Goal: Navigation & Orientation: Find specific page/section

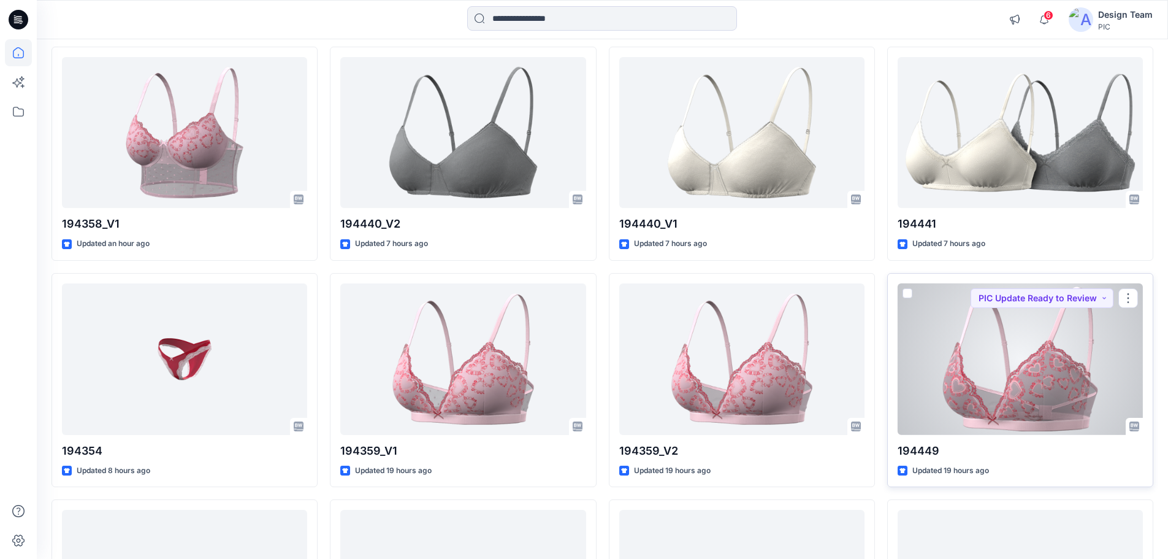
scroll to position [490, 0]
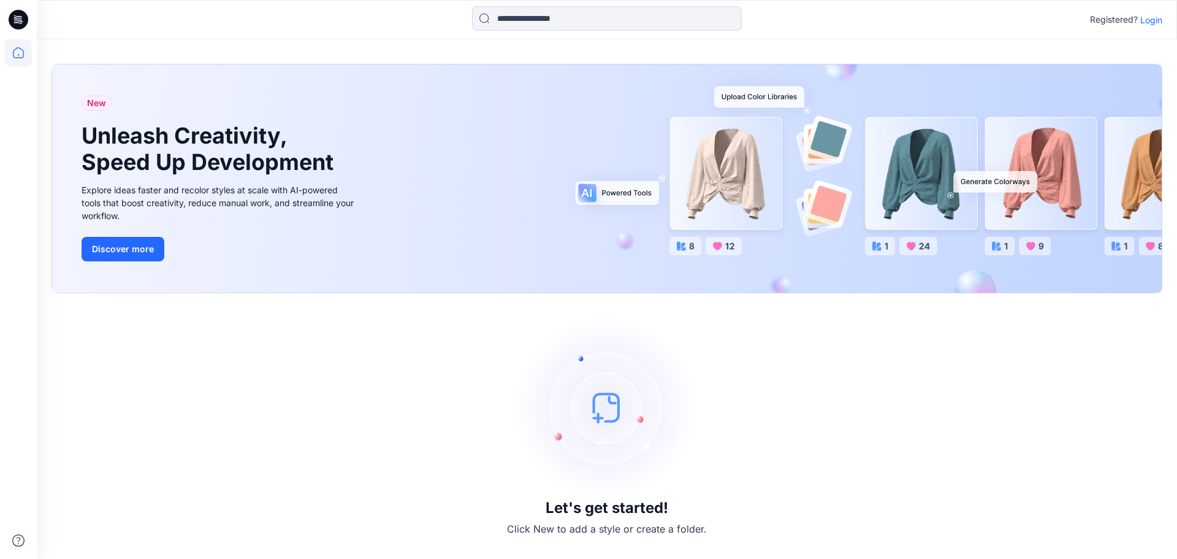
click at [1145, 21] on p "Login" at bounding box center [1151, 19] width 22 height 13
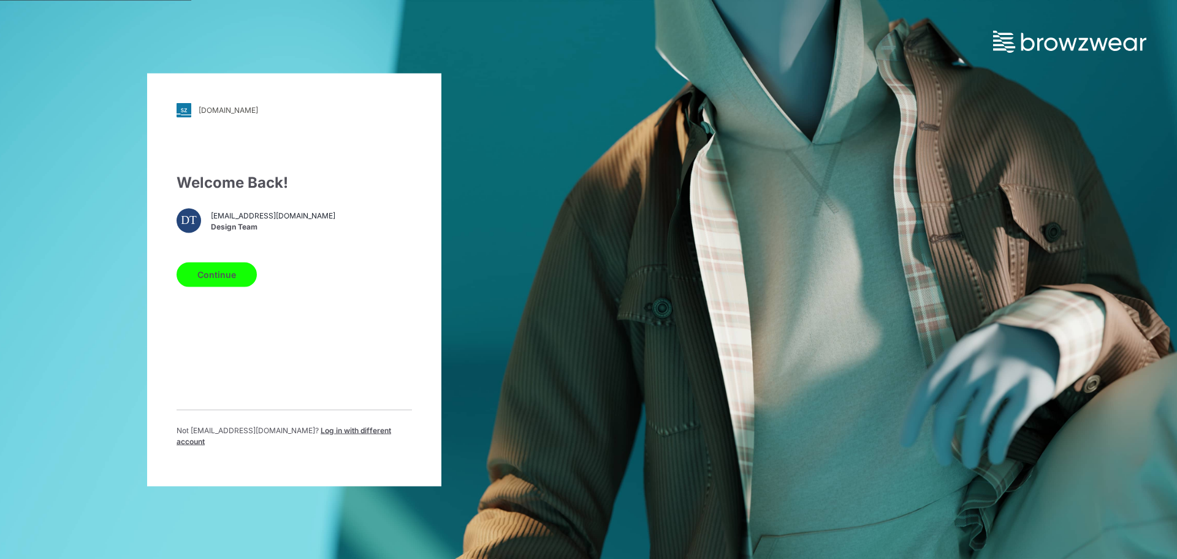
click at [198, 285] on button "Continue" at bounding box center [217, 274] width 80 height 25
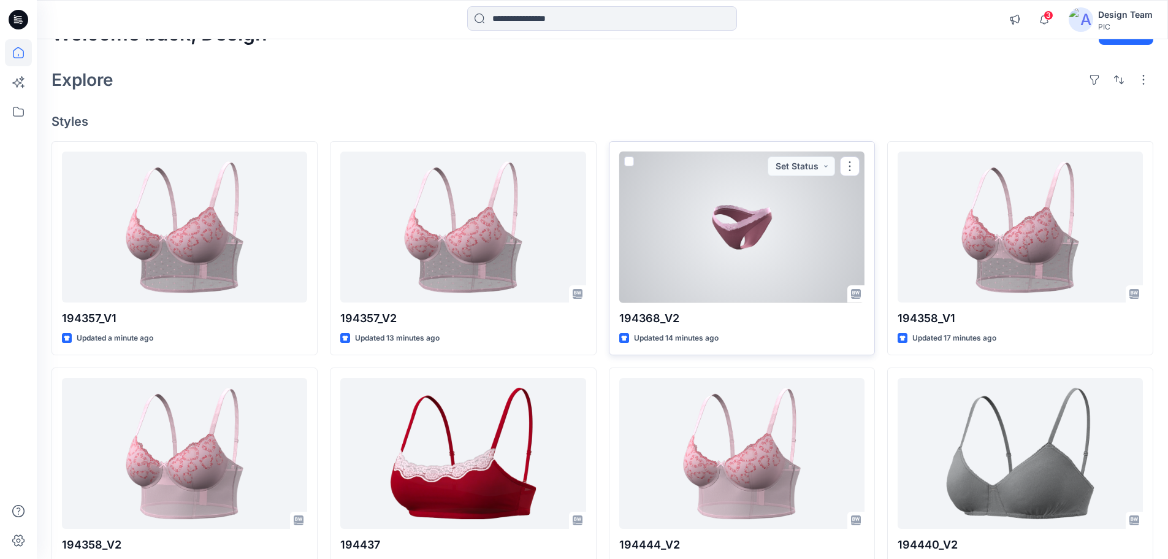
scroll to position [61, 0]
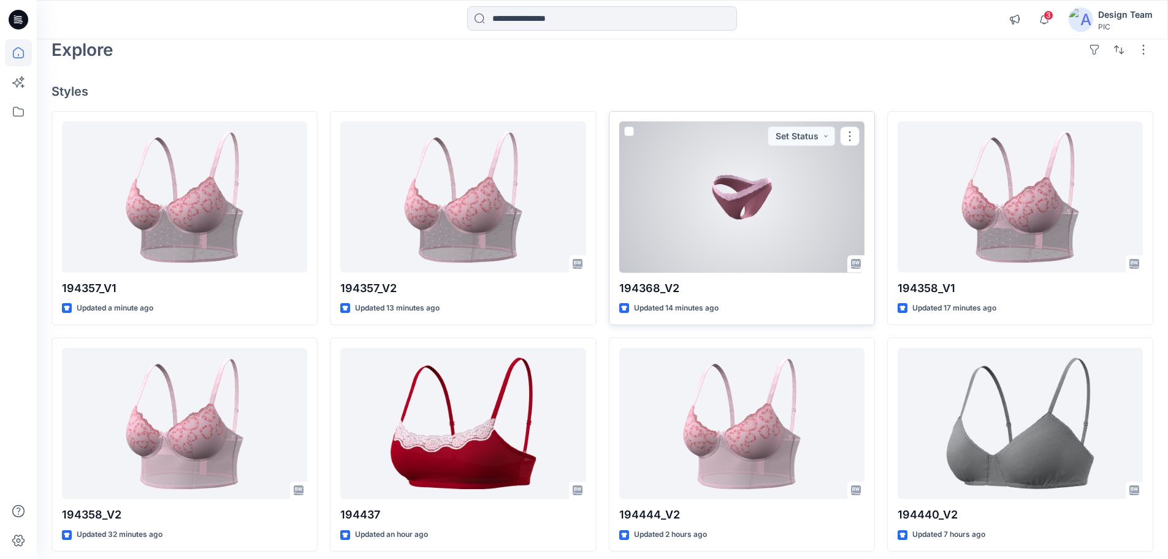
click at [696, 250] on div at bounding box center [741, 196] width 245 height 151
